Goal: Transaction & Acquisition: Purchase product/service

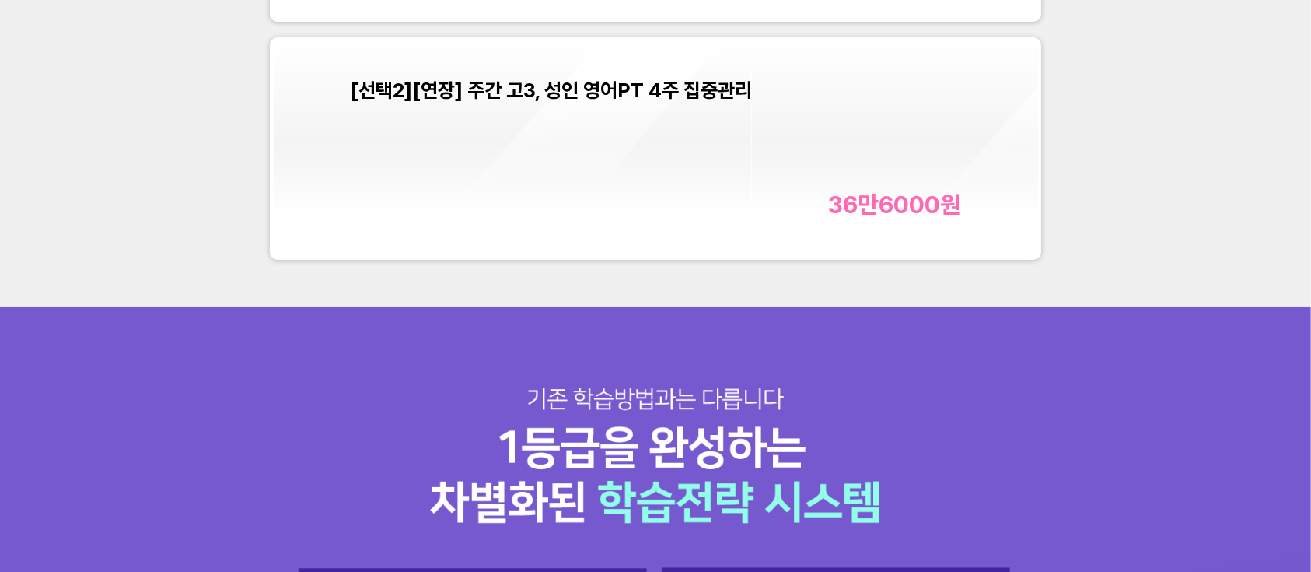
scroll to position [5911, 0]
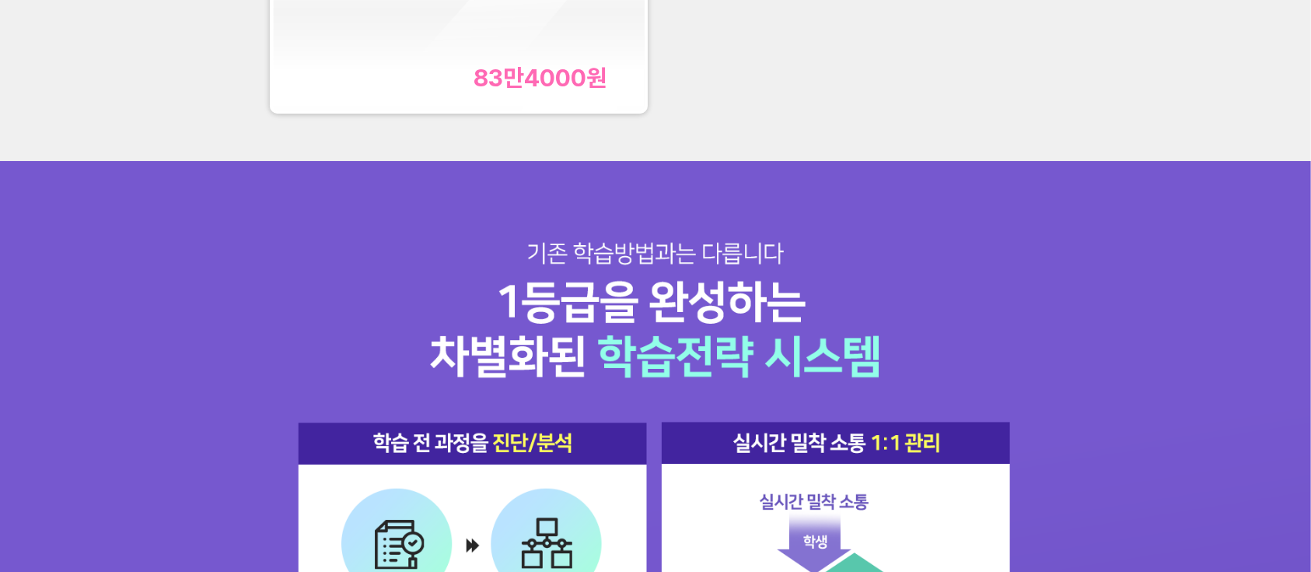
scroll to position [1659, 0]
